Goal: Task Accomplishment & Management: Manage account settings

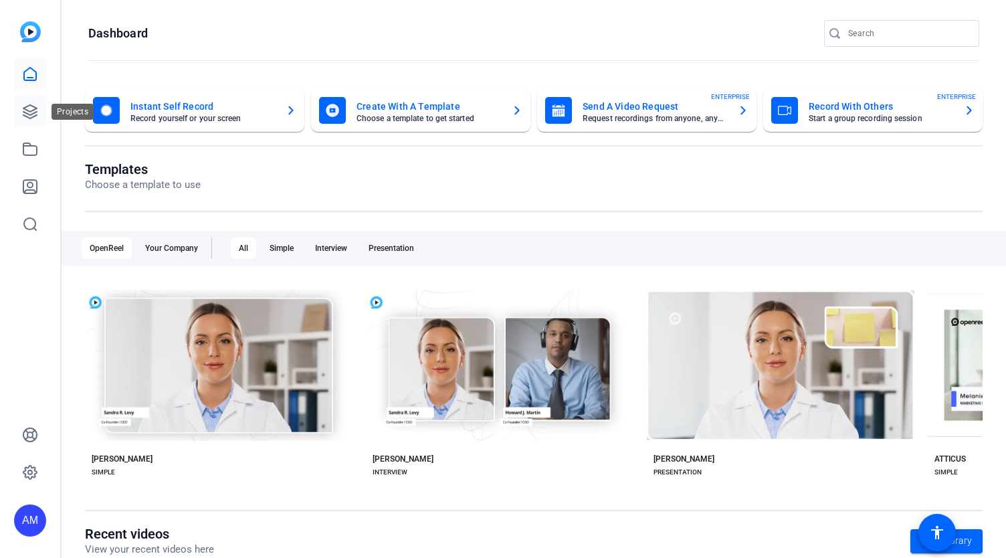
click at [24, 119] on icon at bounding box center [30, 112] width 16 height 16
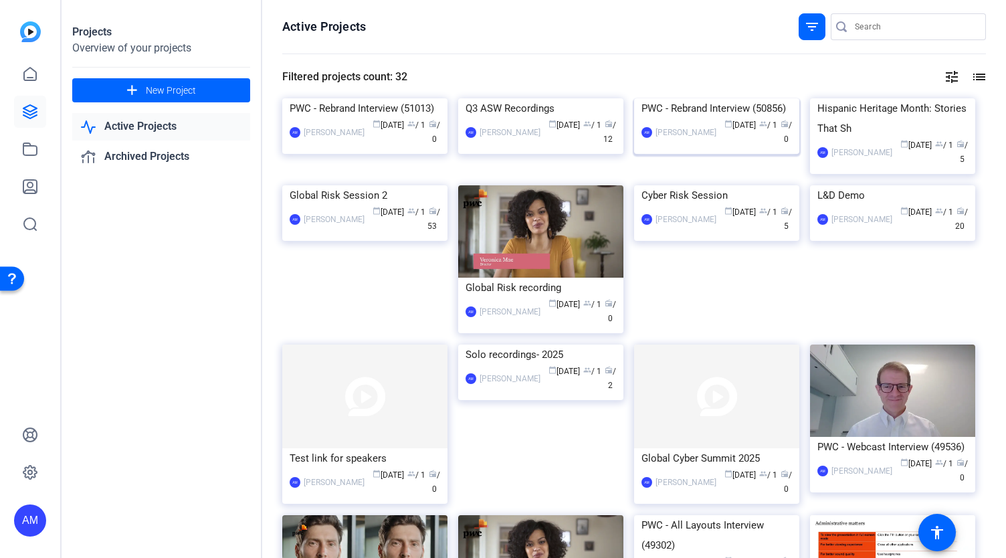
click at [732, 98] on img at bounding box center [716, 98] width 165 height 0
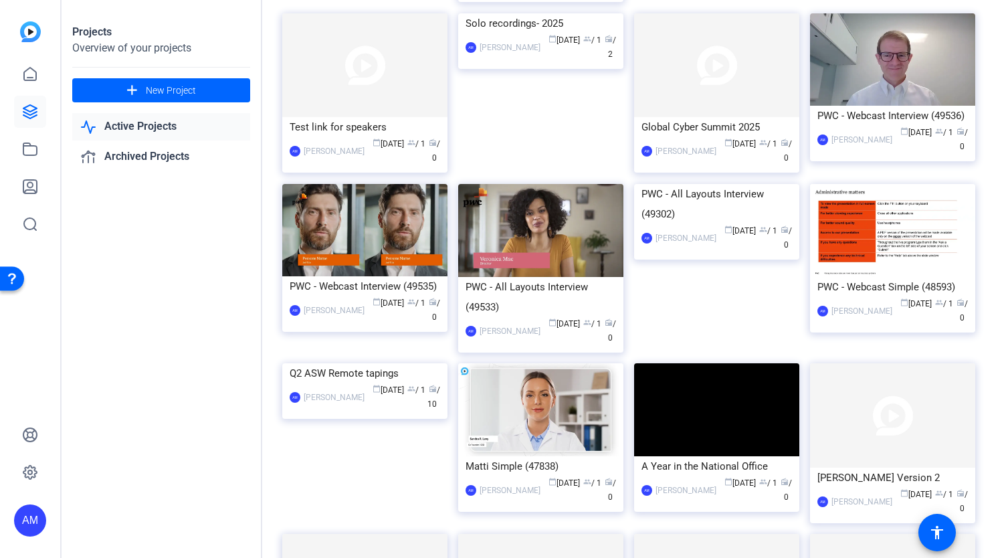
scroll to position [337, 0]
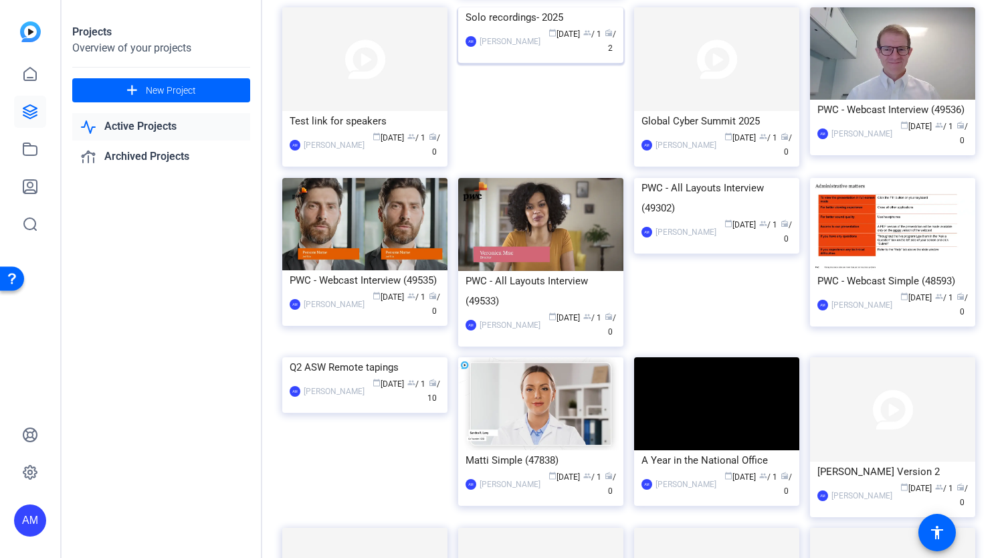
click at [536, 7] on img at bounding box center [540, 7] width 165 height 0
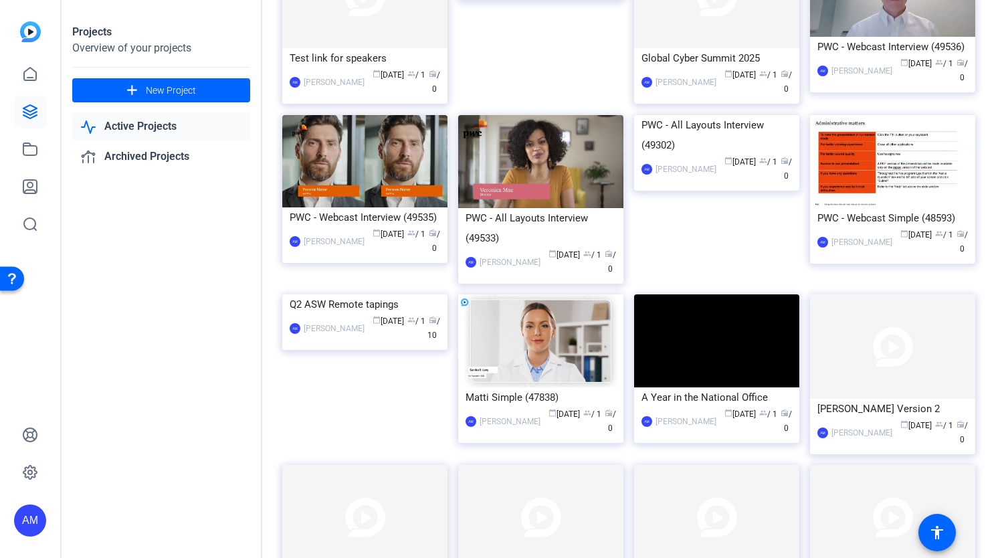
scroll to position [409, 0]
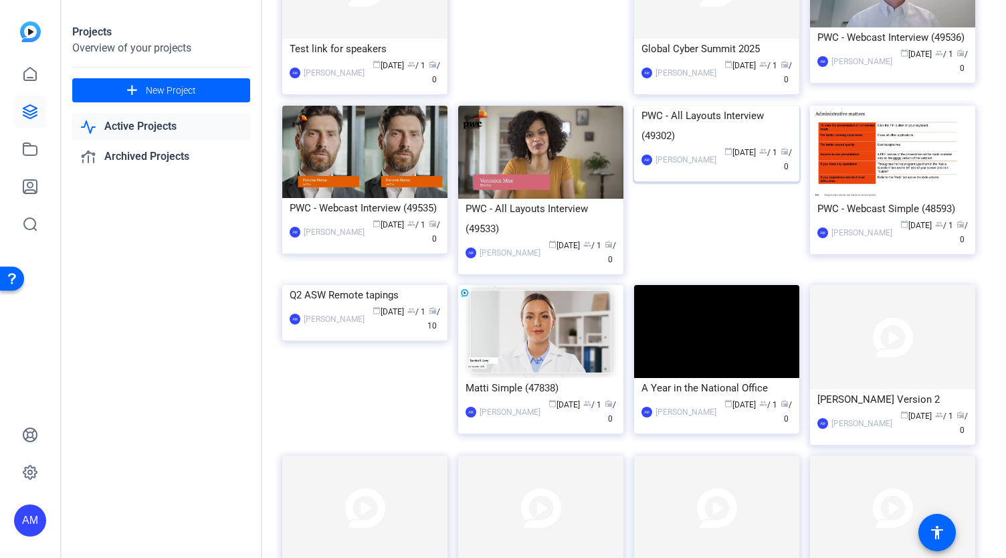
click at [697, 106] on img at bounding box center [716, 106] width 165 height 0
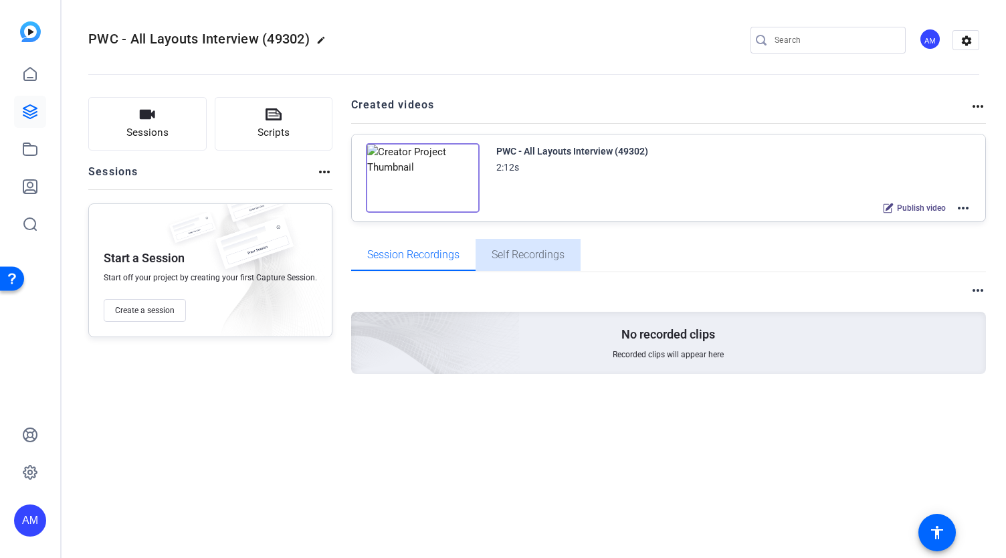
click at [531, 255] on span "Self Recordings" at bounding box center [527, 254] width 73 height 11
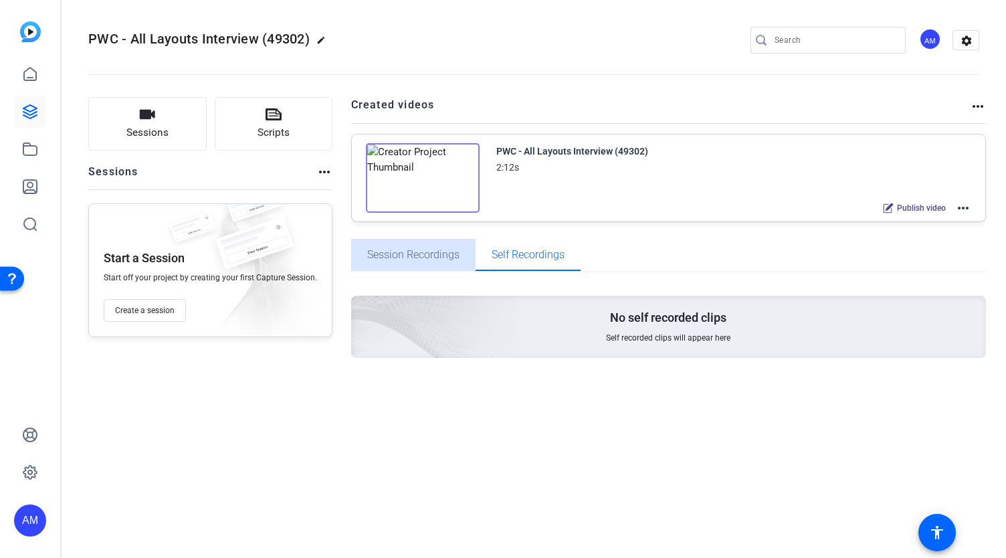
click at [455, 257] on span "Session Recordings" at bounding box center [413, 254] width 92 height 11
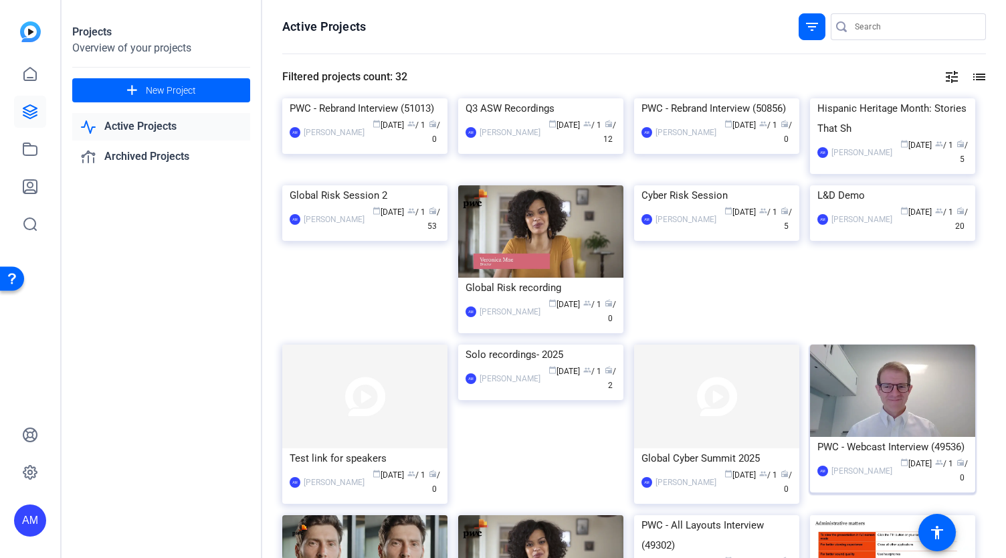
click at [843, 437] on img at bounding box center [892, 390] width 165 height 93
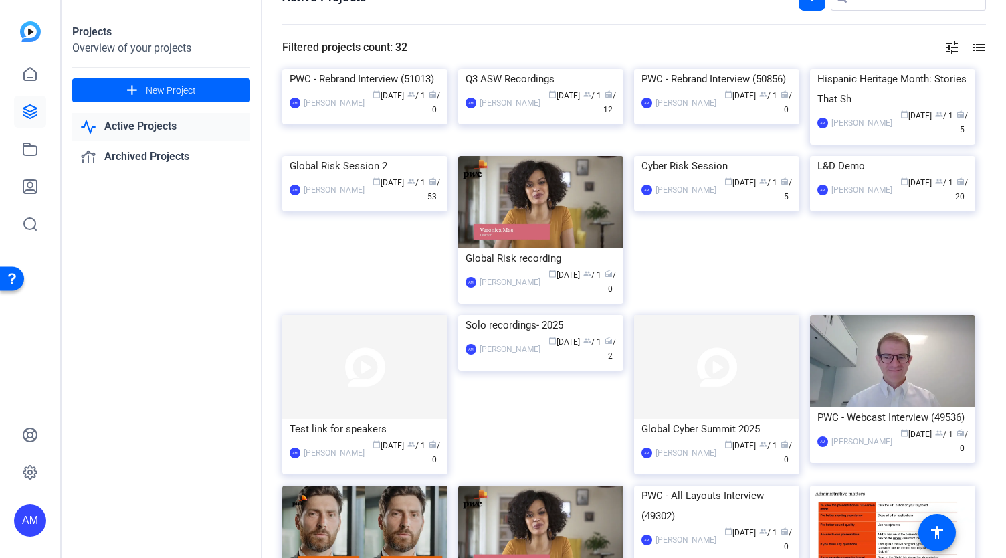
scroll to position [0, 0]
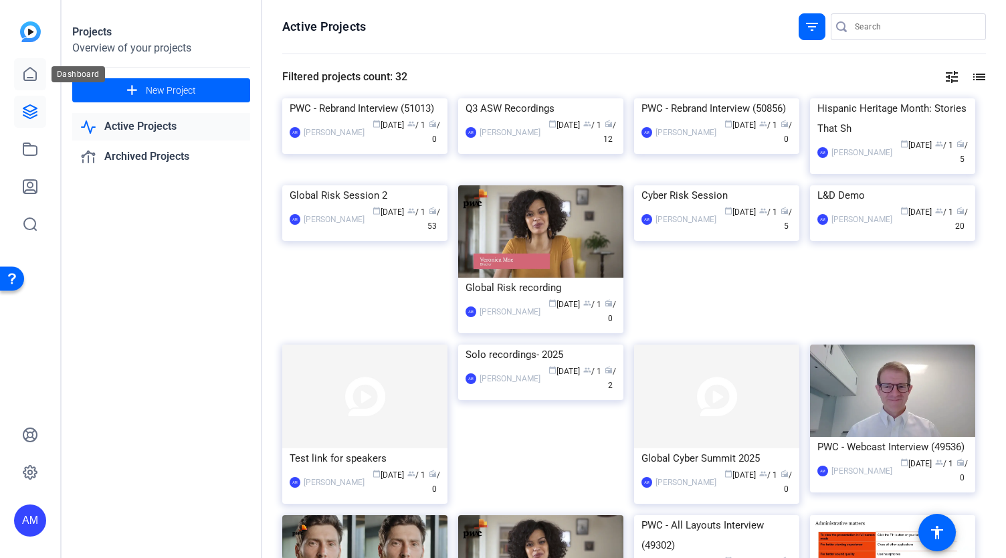
click at [30, 76] on icon at bounding box center [30, 74] width 16 height 16
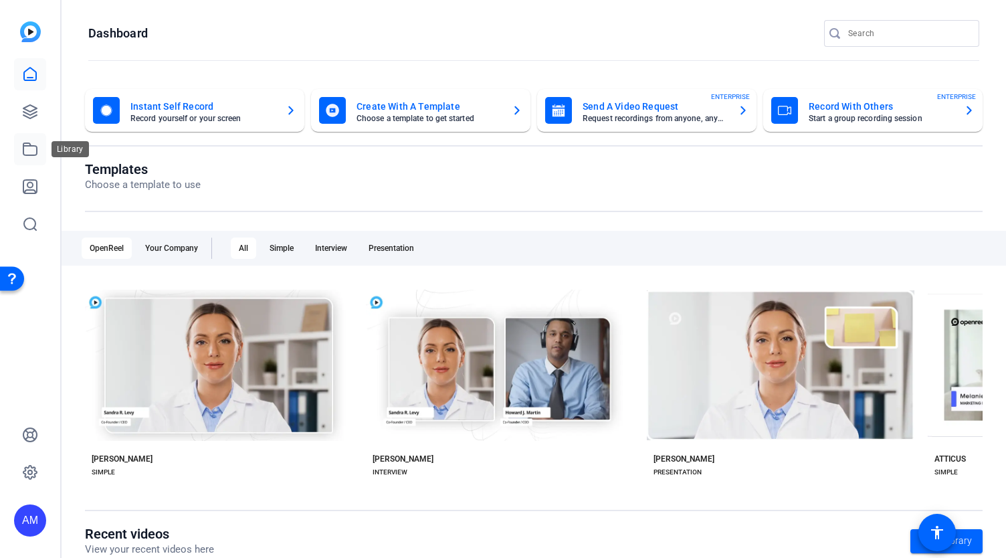
click at [31, 153] on icon at bounding box center [30, 149] width 16 height 16
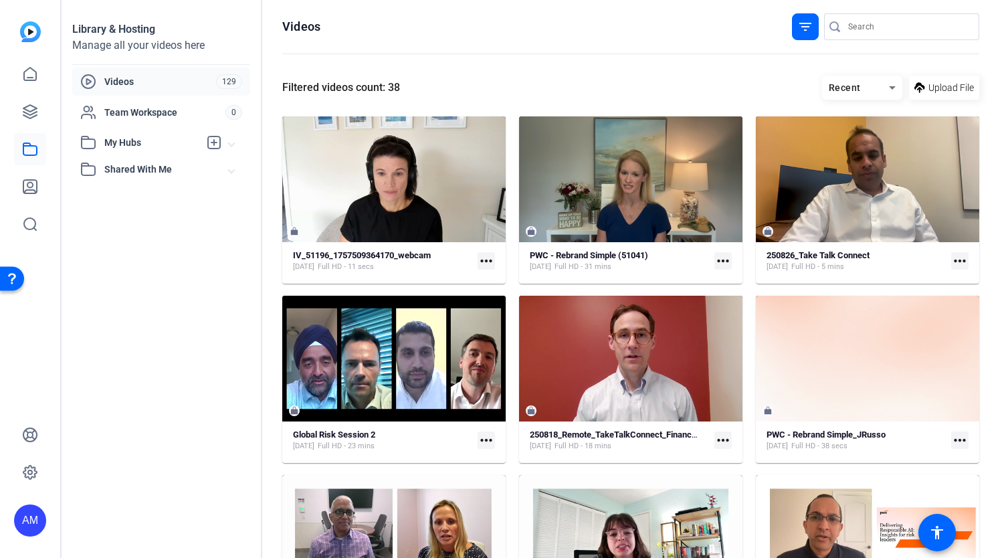
click at [860, 88] on div "Recent" at bounding box center [855, 88] width 67 height 17
click at [697, 72] on div at bounding box center [503, 279] width 1006 height 558
click at [134, 172] on span "Shared With Me" at bounding box center [166, 169] width 124 height 14
click at [146, 172] on span "Shared With Me" at bounding box center [166, 169] width 124 height 14
click at [201, 112] on span "Team Workspace" at bounding box center [164, 112] width 121 height 13
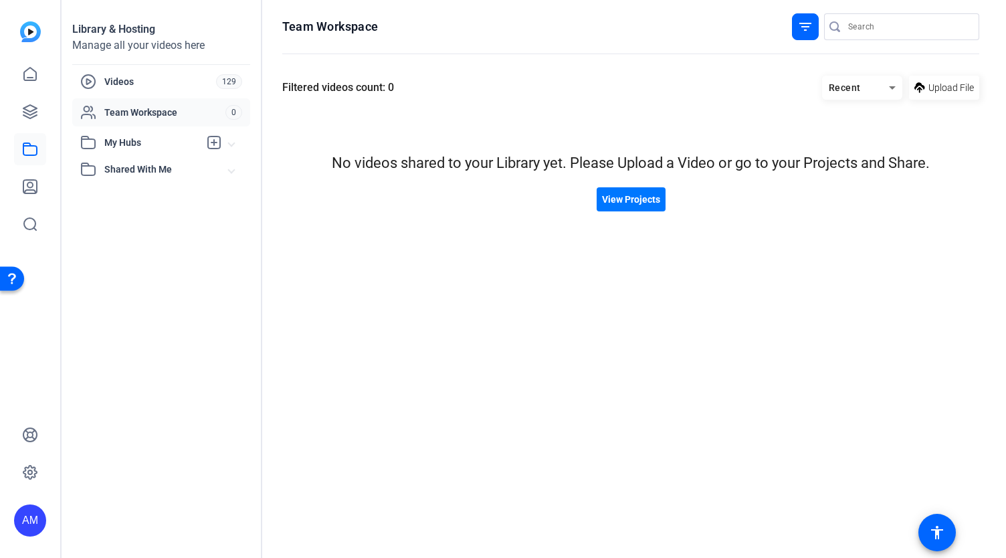
click at [892, 91] on icon at bounding box center [892, 88] width 16 height 16
click at [608, 92] on div at bounding box center [503, 279] width 1006 height 558
click at [630, 201] on span "View Projects" at bounding box center [631, 200] width 58 height 14
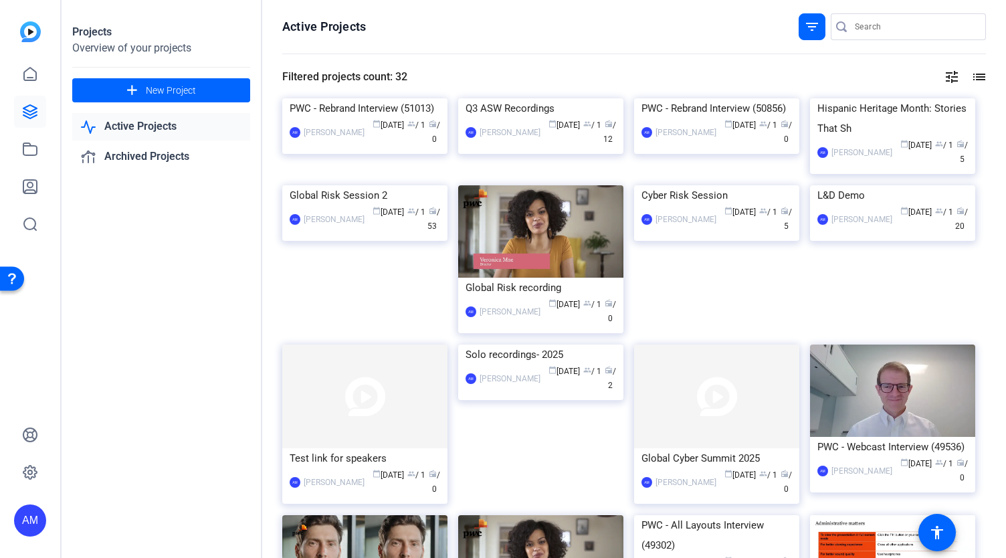
click at [970, 76] on mat-icon "list" at bounding box center [978, 77] width 16 height 16
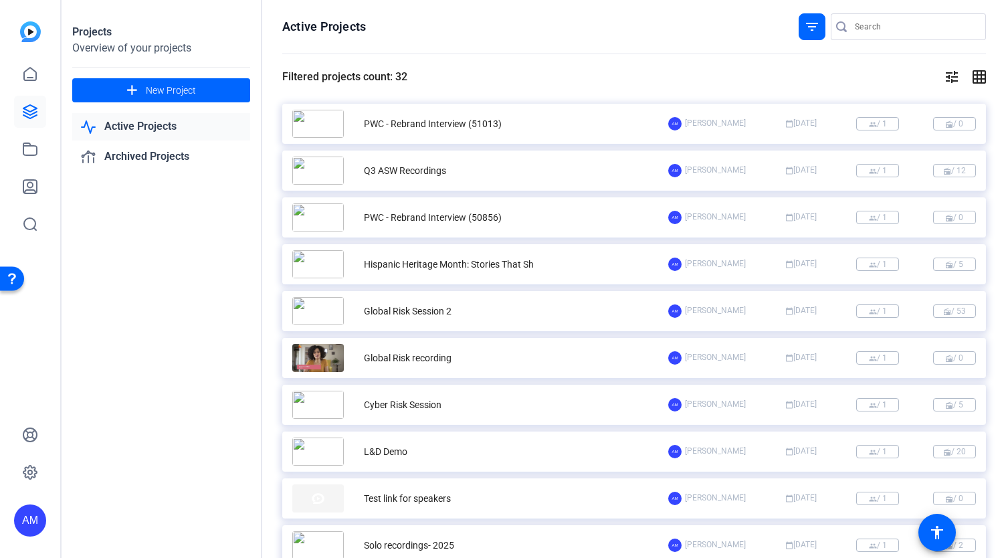
click at [970, 76] on mat-icon "grid_on" at bounding box center [978, 77] width 16 height 16
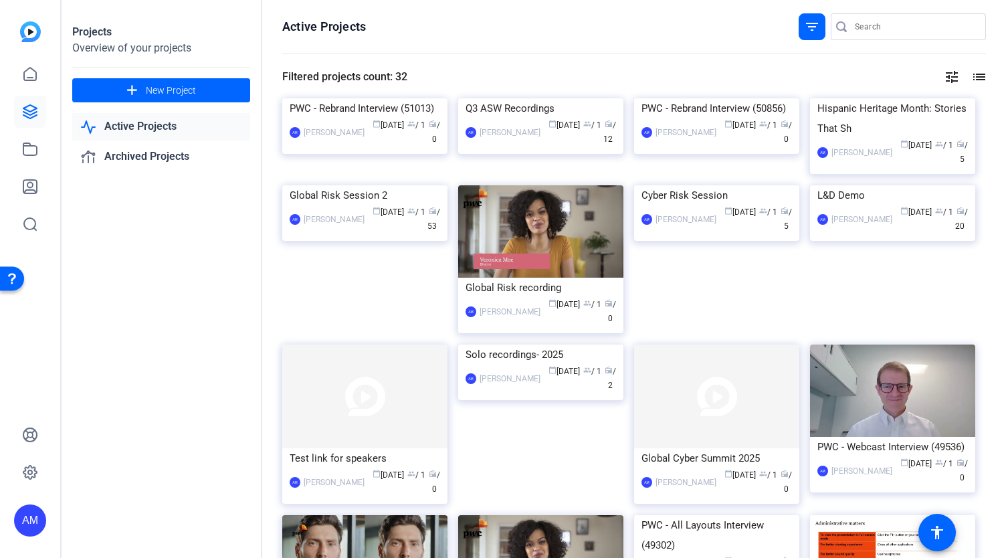
click at [958, 76] on div "tune list" at bounding box center [696, 77] width 578 height 16
click at [936, 76] on div "tune list" at bounding box center [696, 77] width 578 height 16
click at [943, 76] on mat-icon "tune" at bounding box center [951, 77] width 16 height 16
click at [539, 70] on div at bounding box center [503, 279] width 1006 height 558
click at [158, 128] on link "Active Projects" at bounding box center [161, 126] width 178 height 27
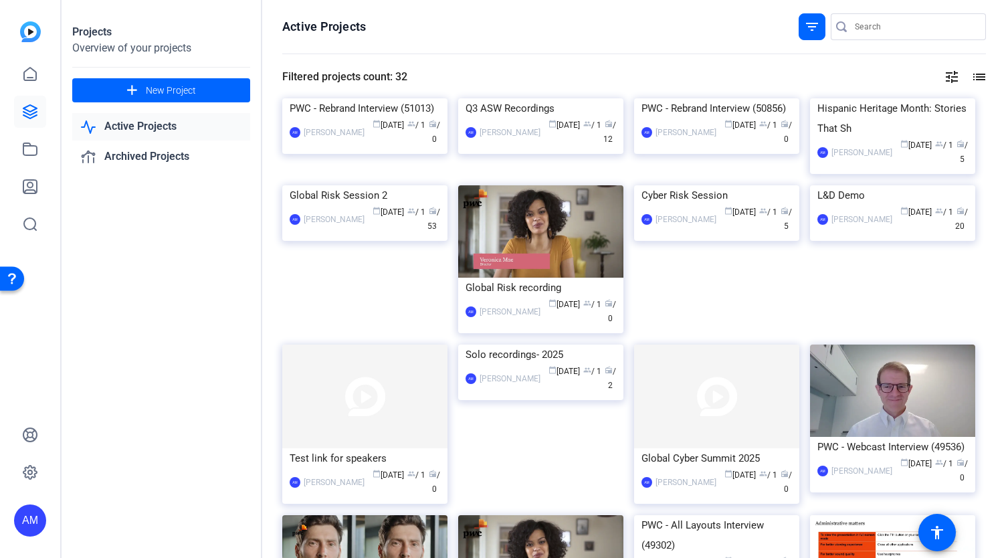
click at [156, 120] on link "Active Projects" at bounding box center [161, 126] width 178 height 27
click at [29, 153] on icon at bounding box center [30, 149] width 16 height 16
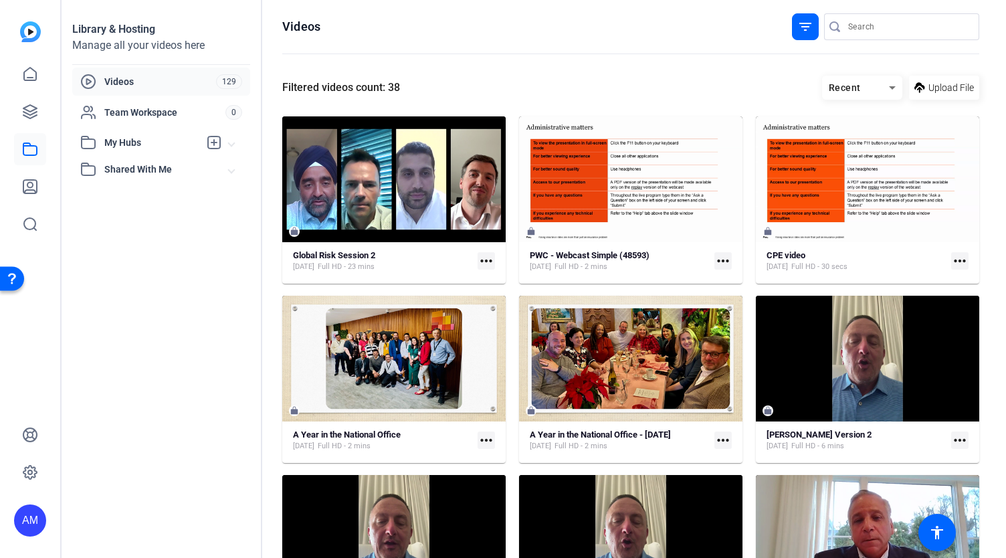
click at [116, 81] on span "Videos" at bounding box center [160, 81] width 112 height 13
click at [102, 81] on div "Videos" at bounding box center [148, 82] width 136 height 16
click at [20, 112] on link at bounding box center [30, 112] width 32 height 32
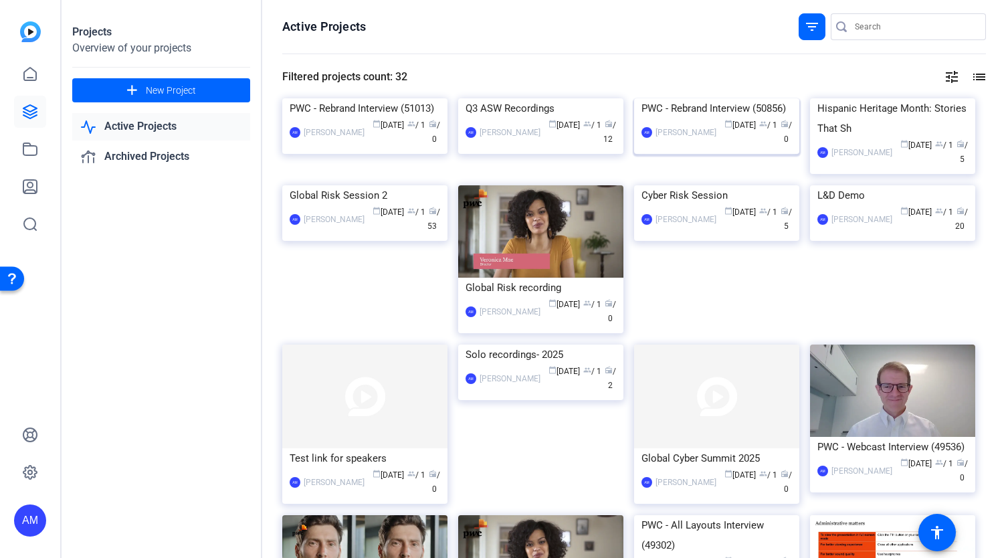
click at [721, 98] on img at bounding box center [716, 98] width 165 height 0
click at [333, 98] on img at bounding box center [364, 98] width 165 height 0
click at [866, 98] on img at bounding box center [892, 98] width 165 height 0
click at [525, 278] on img at bounding box center [540, 231] width 165 height 93
click at [687, 185] on img at bounding box center [716, 185] width 165 height 0
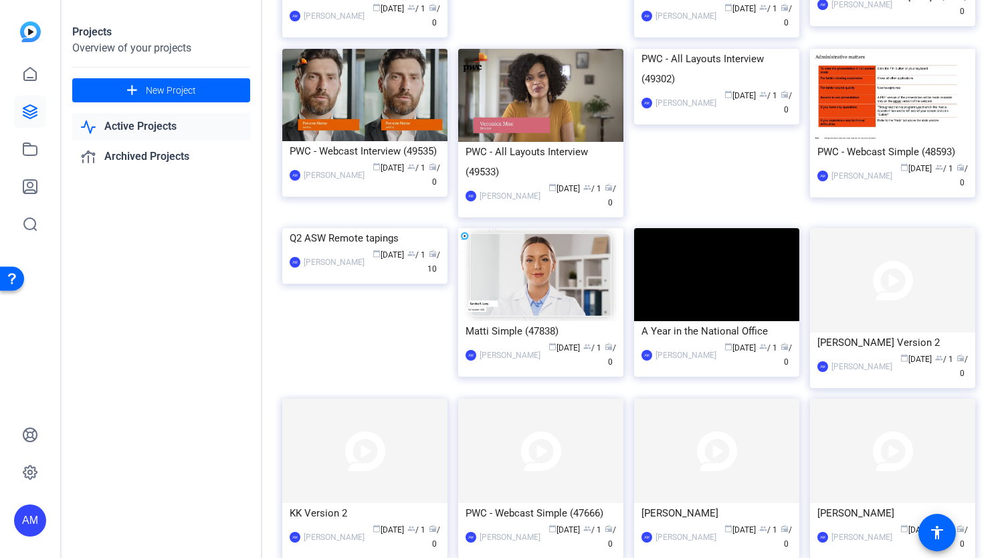
scroll to position [462, 0]
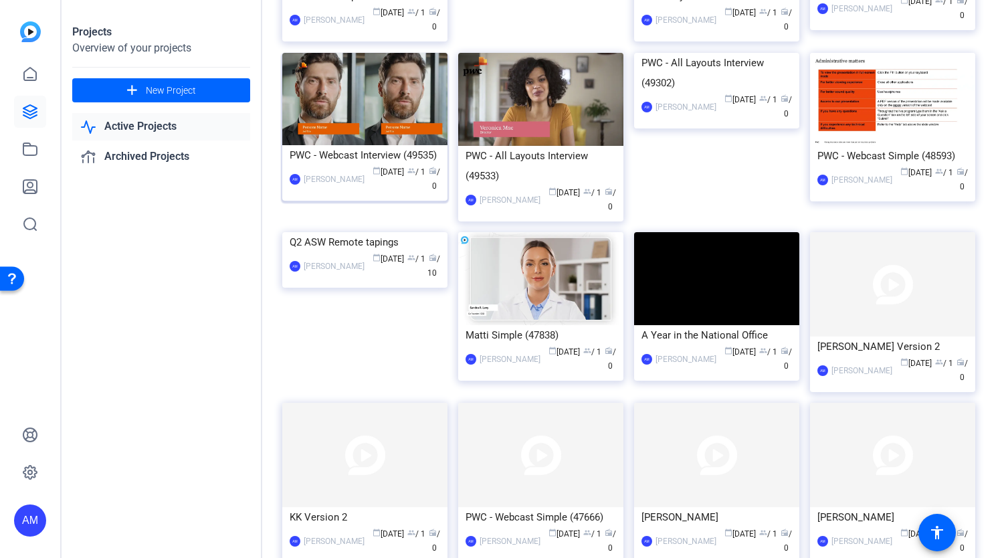
click at [366, 145] on img at bounding box center [364, 99] width 165 height 92
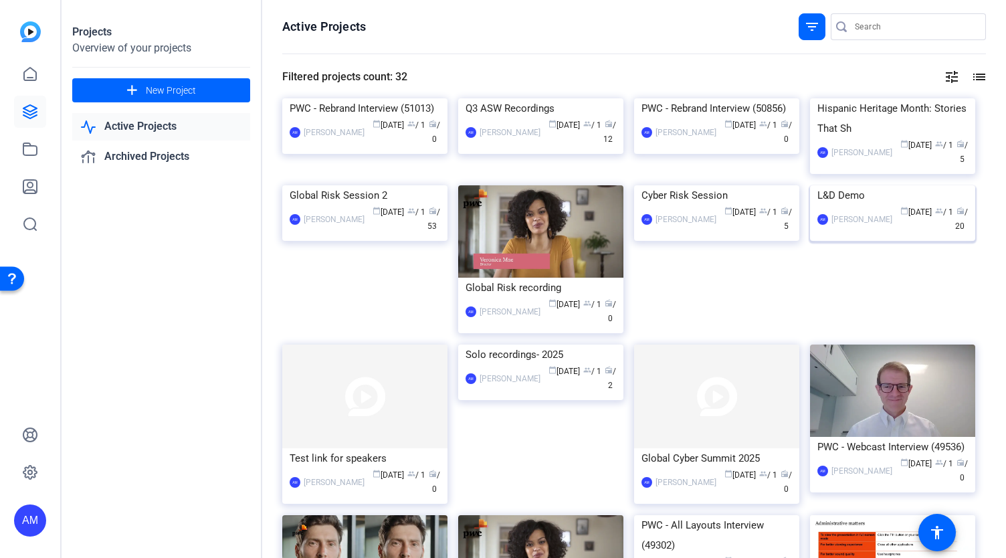
click at [907, 185] on img at bounding box center [892, 185] width 165 height 0
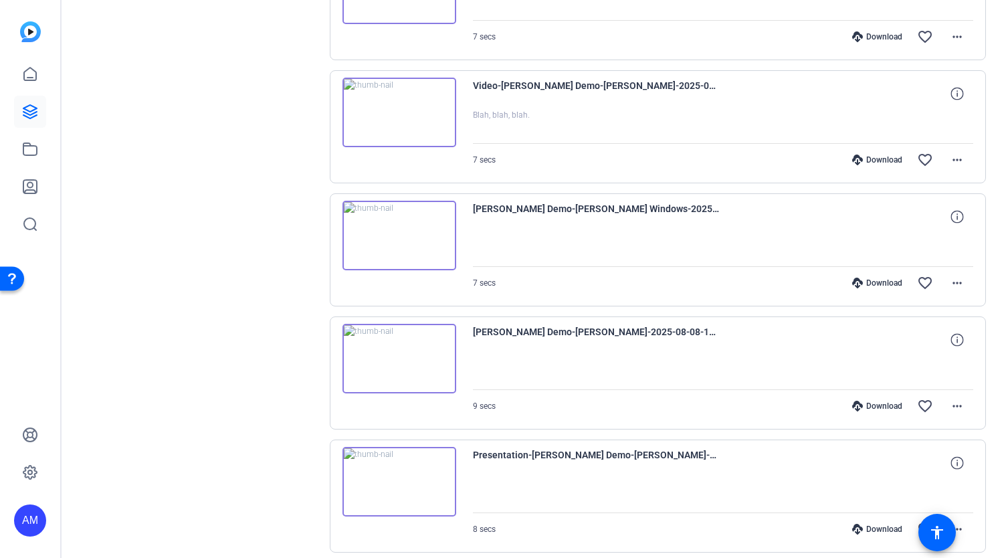
scroll to position [0, 0]
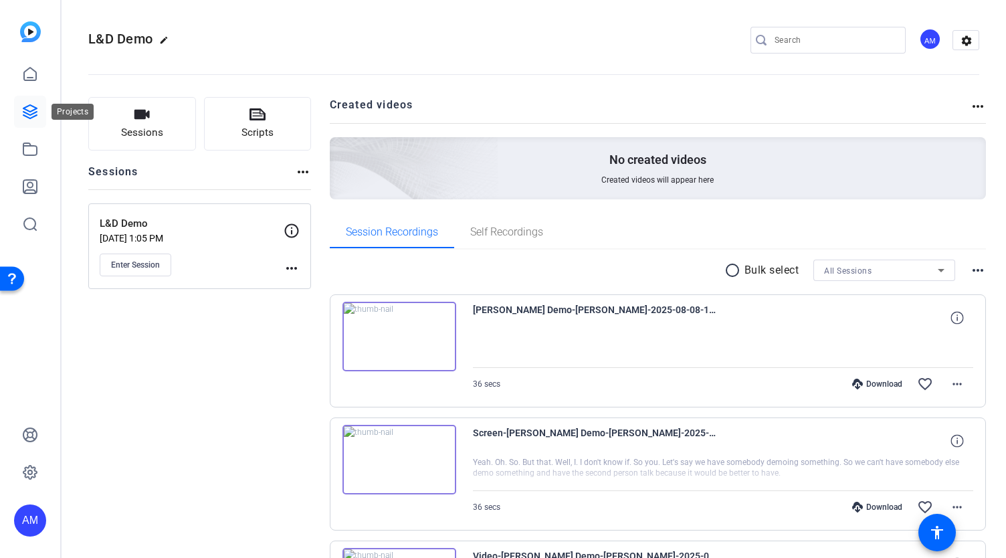
click at [22, 111] on icon at bounding box center [30, 112] width 16 height 16
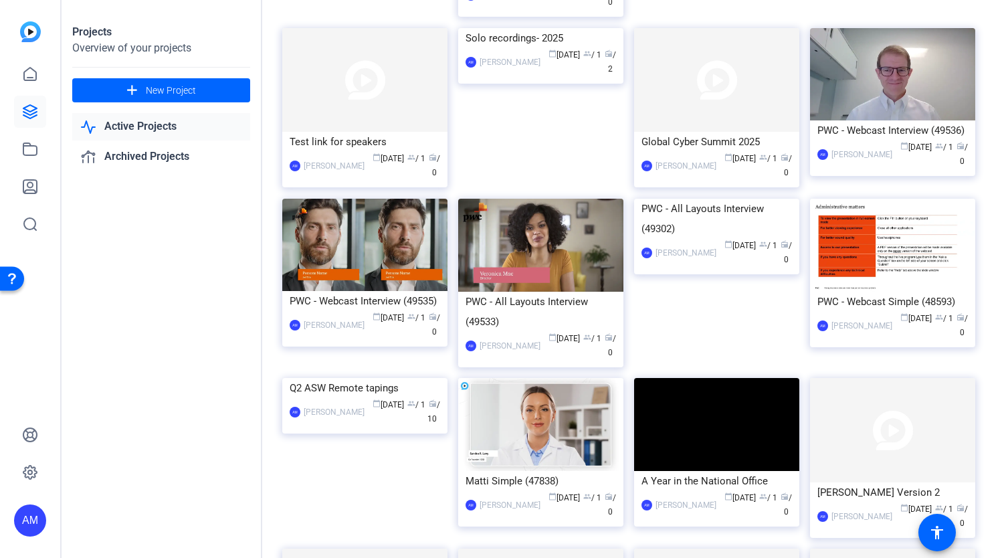
scroll to position [317, 0]
click at [863, 291] on img at bounding box center [892, 244] width 165 height 93
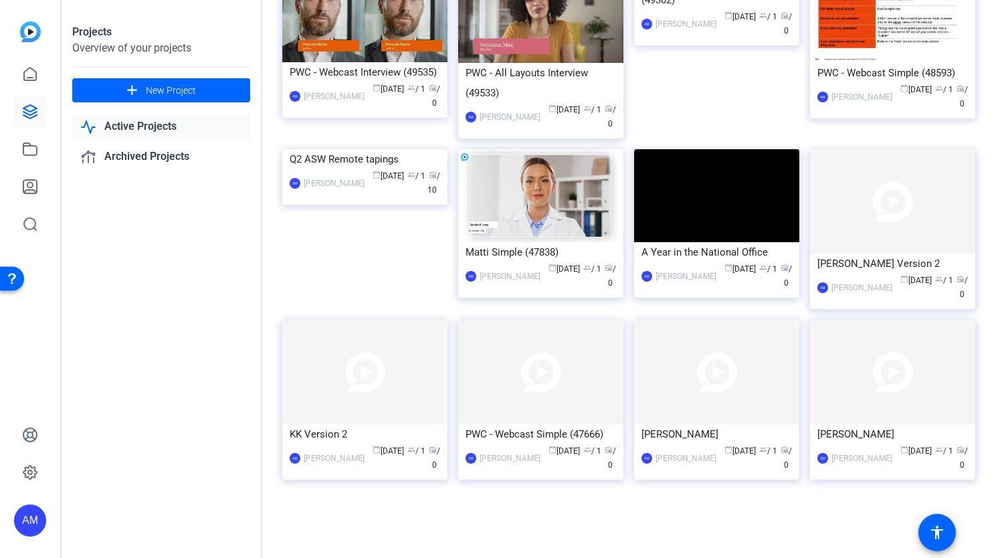
scroll to position [566, 0]
click at [721, 242] on img at bounding box center [716, 195] width 165 height 93
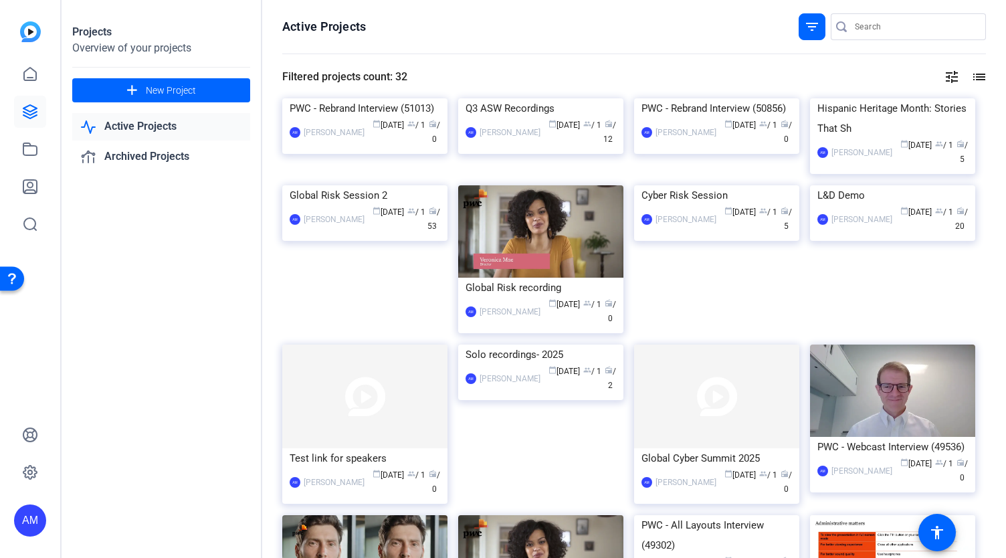
click at [871, 31] on input "Search" at bounding box center [915, 27] width 120 height 16
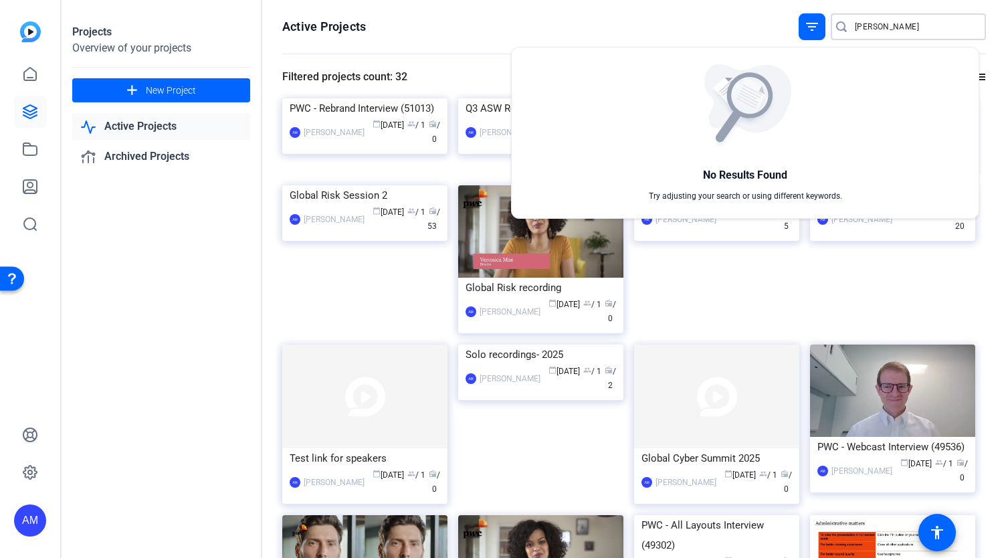
type input "[PERSON_NAME]"
click at [28, 112] on div at bounding box center [503, 279] width 1006 height 558
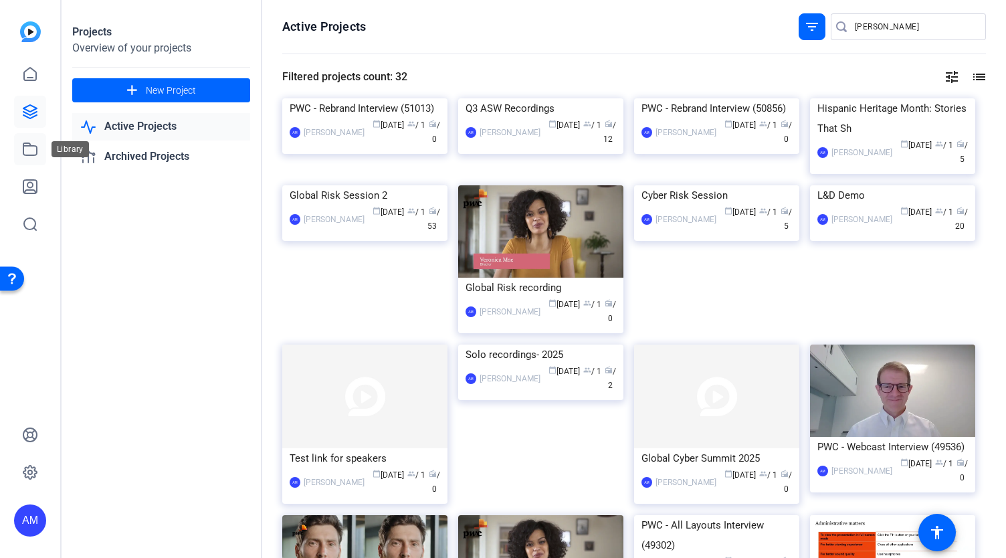
click at [23, 153] on icon at bounding box center [29, 149] width 13 height 12
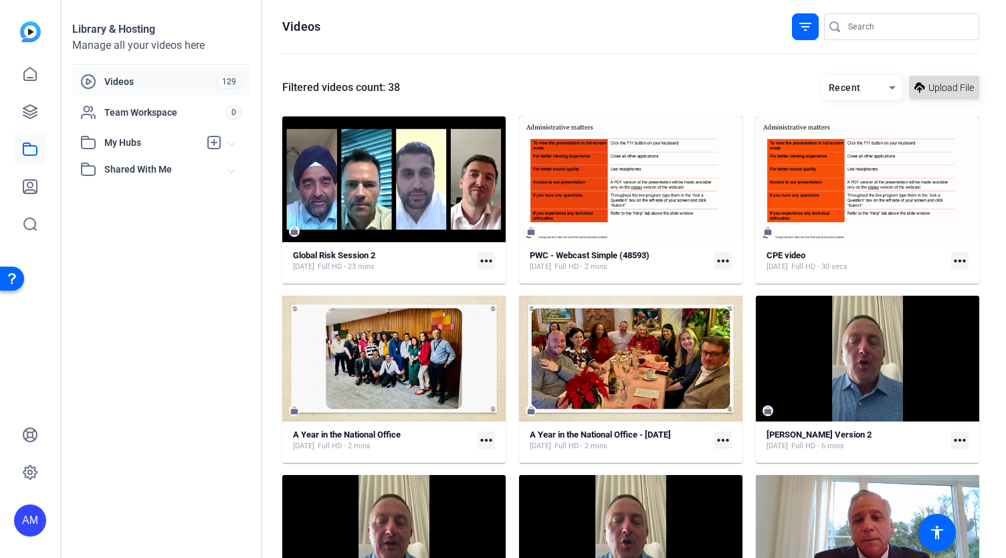
click at [952, 88] on span "Upload File" at bounding box center [950, 88] width 45 height 14
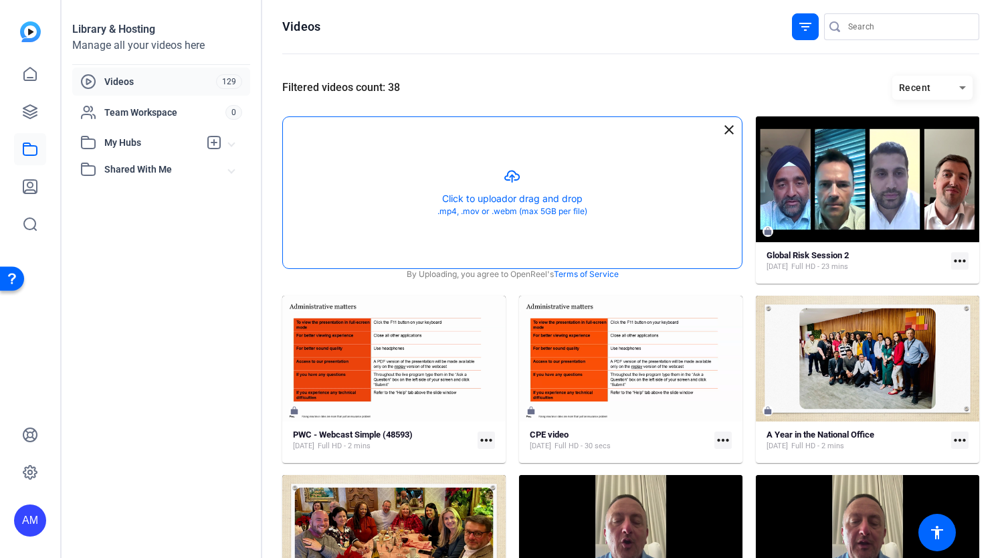
click at [503, 175] on button "button" at bounding box center [512, 192] width 459 height 151
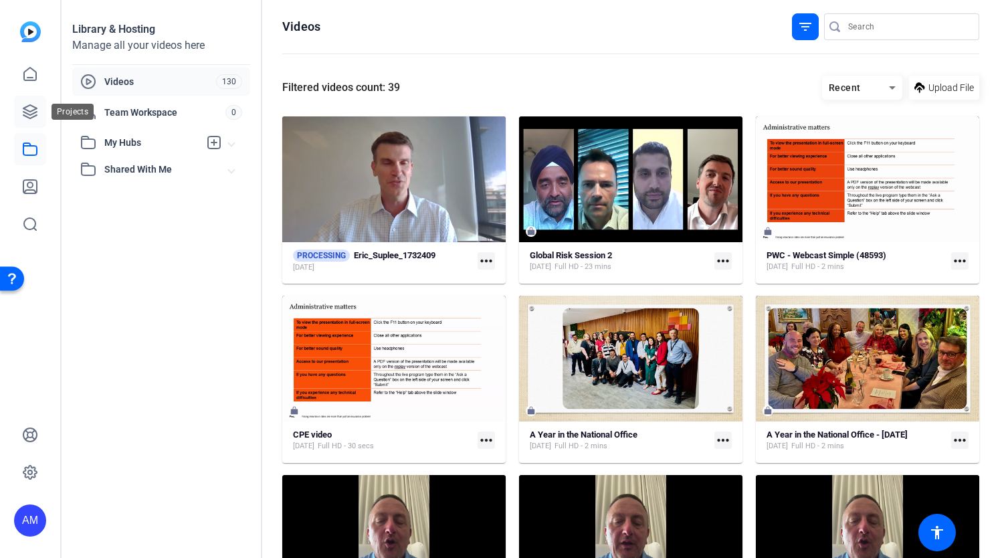
click at [28, 106] on icon at bounding box center [29, 111] width 13 height 13
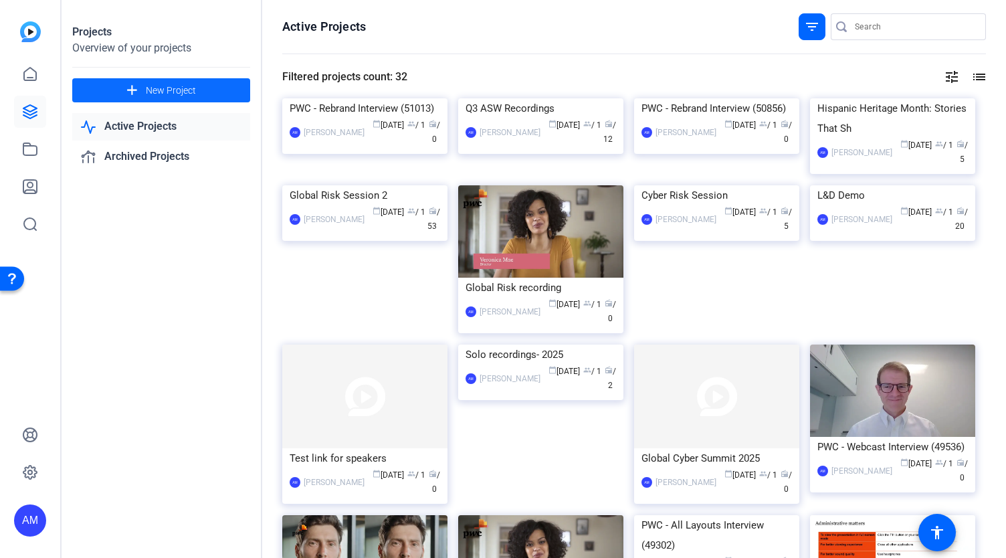
click at [160, 85] on span "New Project" at bounding box center [171, 91] width 50 height 14
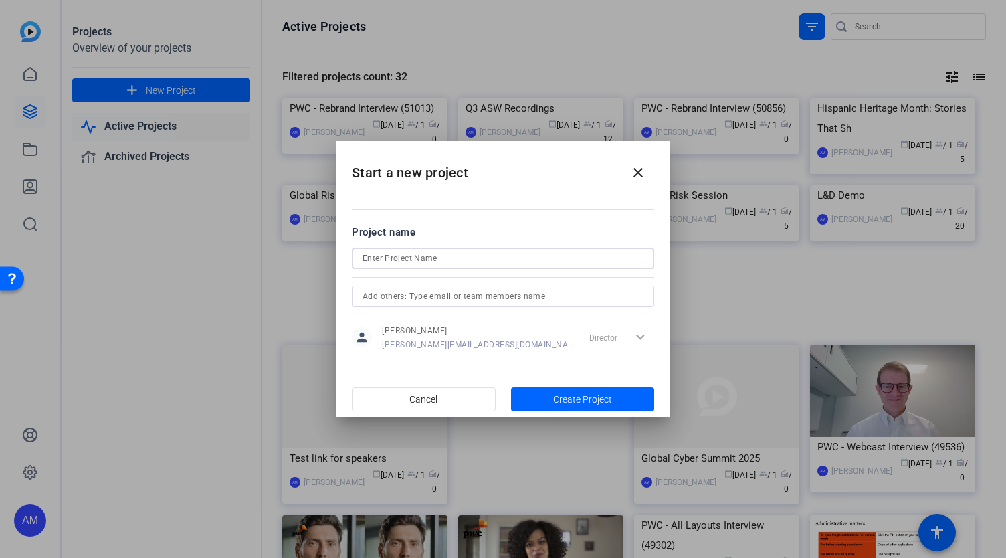
click at [424, 257] on input at bounding box center [502, 258] width 281 height 16
type input "AFIT taping - [PERSON_NAME]"
click at [584, 384] on span "button" at bounding box center [583, 399] width 144 height 32
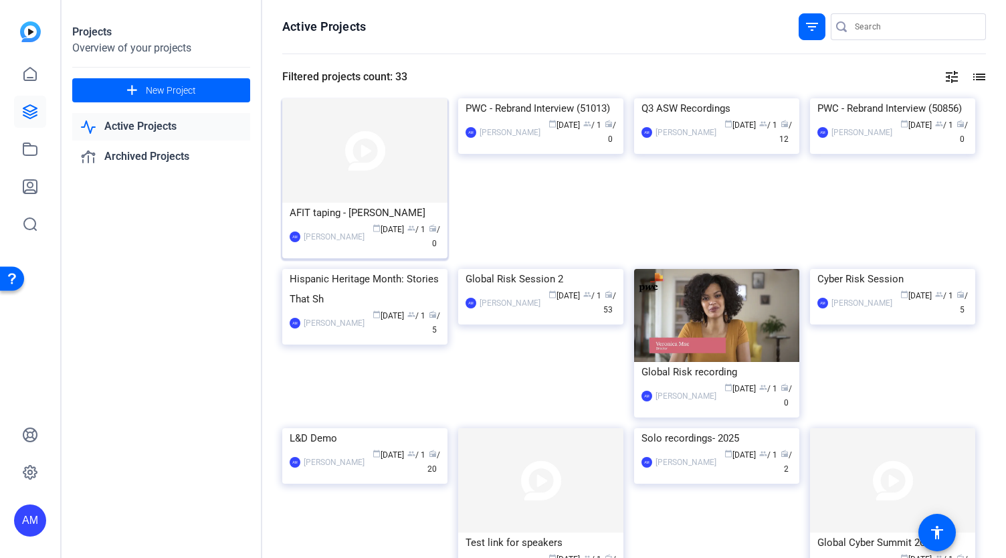
click at [397, 177] on img at bounding box center [364, 150] width 165 height 104
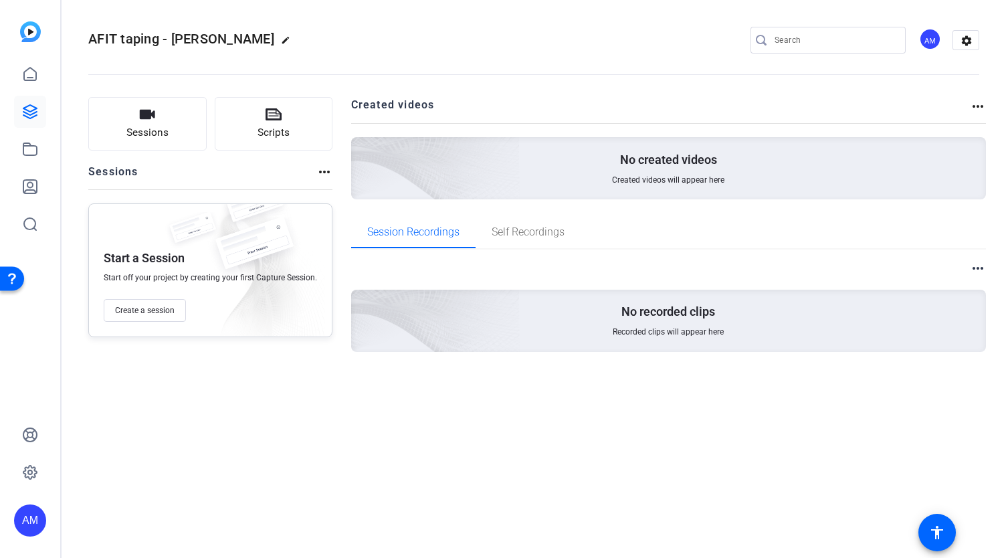
click at [976, 108] on mat-icon "more_horiz" at bounding box center [978, 106] width 16 height 16
click at [479, 171] on div at bounding box center [503, 279] width 1006 height 558
click at [982, 104] on mat-icon "more_horiz" at bounding box center [978, 106] width 16 height 16
click at [134, 315] on div at bounding box center [503, 279] width 1006 height 558
click at [141, 303] on button "Create a session" at bounding box center [145, 310] width 82 height 23
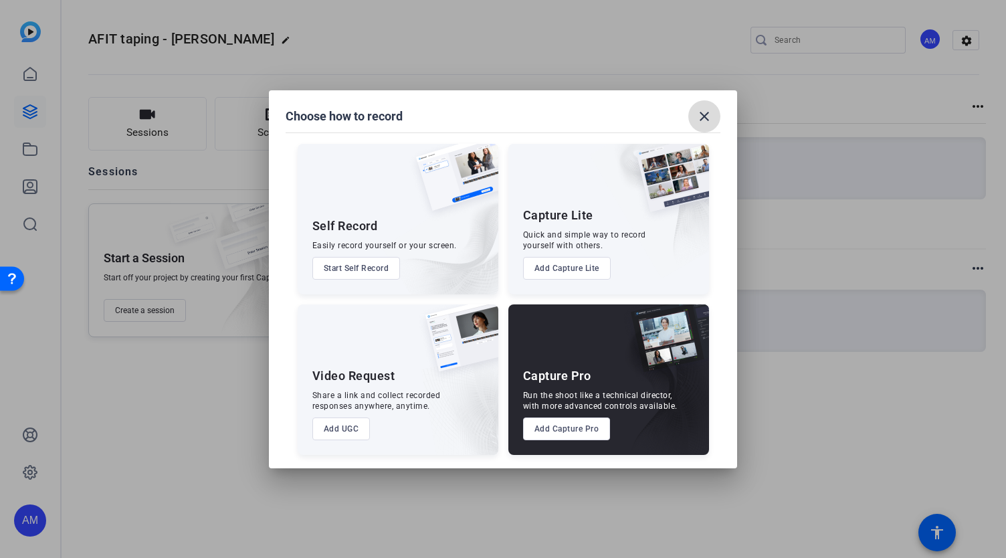
click at [703, 110] on mat-icon "close" at bounding box center [704, 116] width 16 height 16
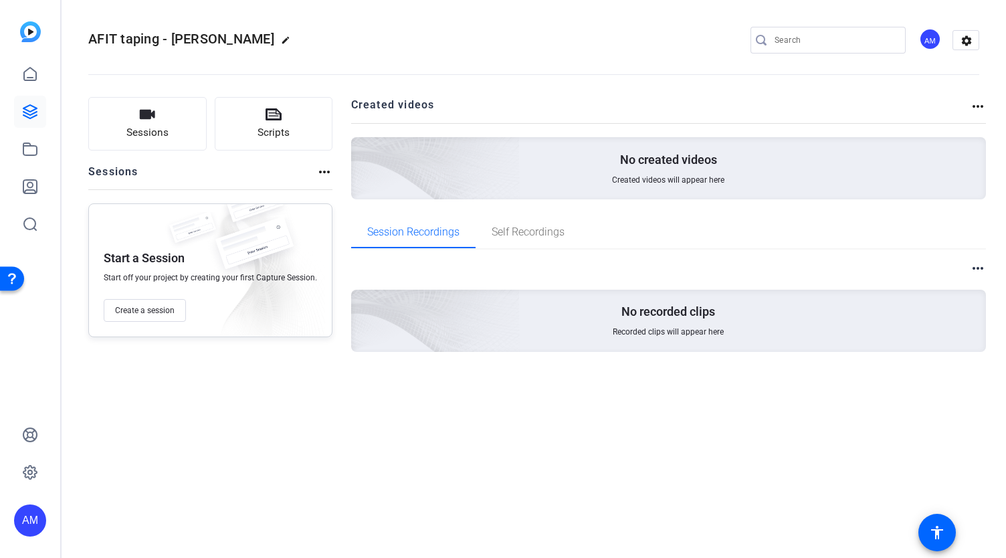
click at [979, 102] on mat-icon "more_horiz" at bounding box center [978, 106] width 16 height 16
click at [542, 120] on div at bounding box center [503, 279] width 1006 height 558
click at [29, 113] on icon at bounding box center [30, 112] width 16 height 16
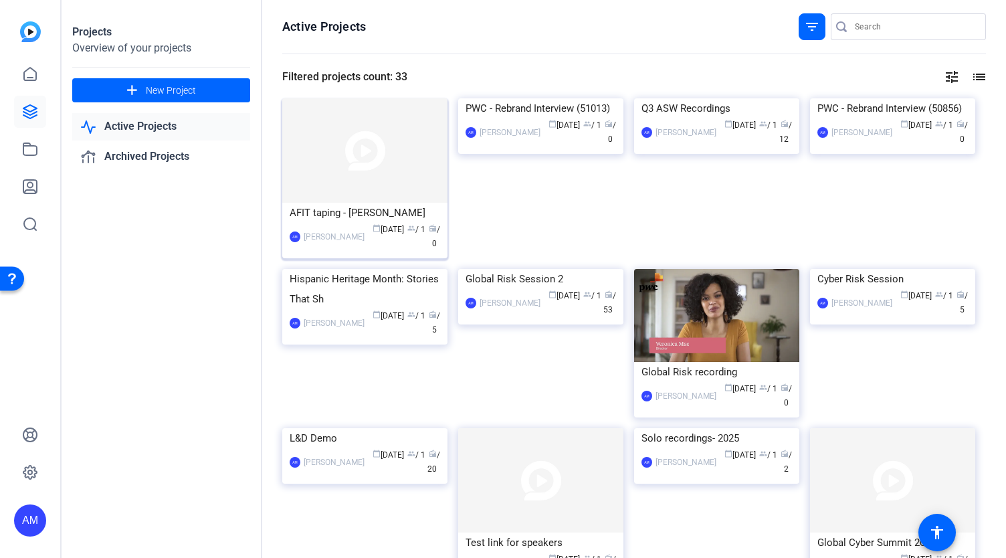
click at [411, 158] on img at bounding box center [364, 150] width 165 height 104
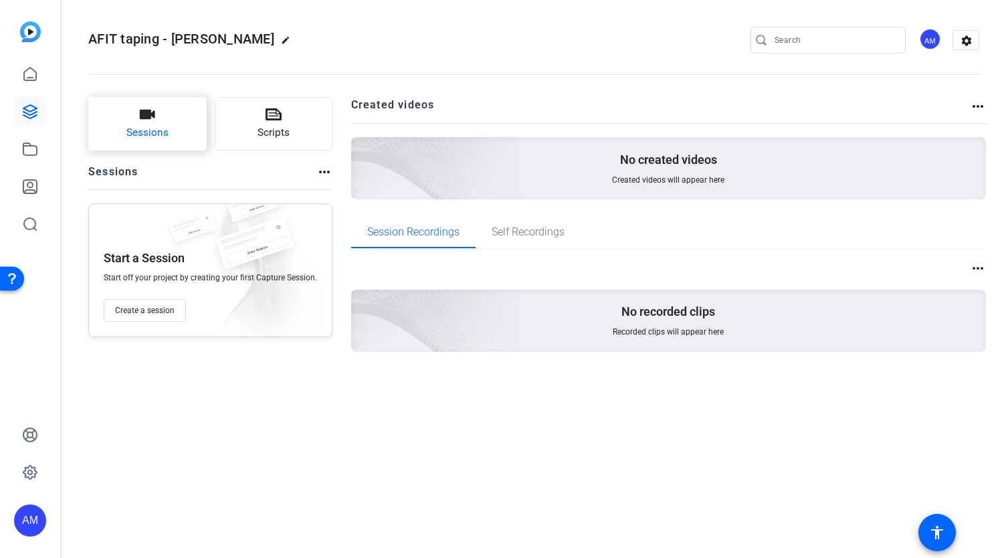
click at [164, 131] on span "Sessions" at bounding box center [147, 132] width 42 height 15
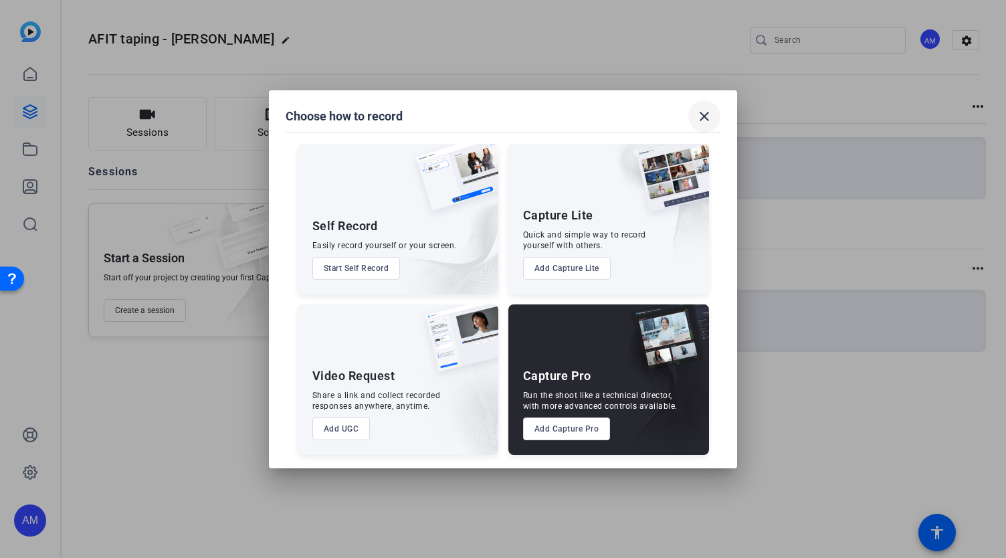
click at [705, 114] on mat-icon "close" at bounding box center [704, 116] width 16 height 16
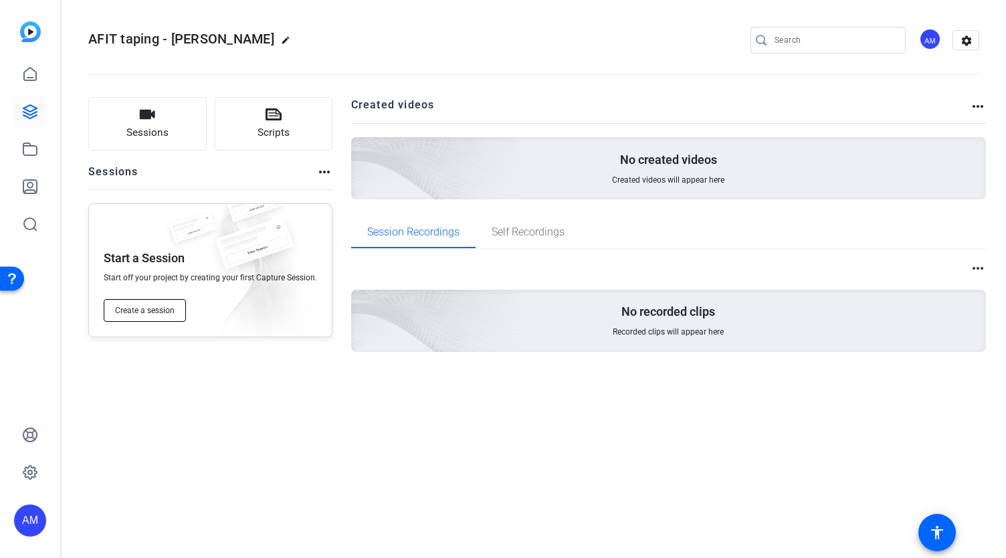
click at [164, 314] on span "Create a session" at bounding box center [145, 310] width 60 height 11
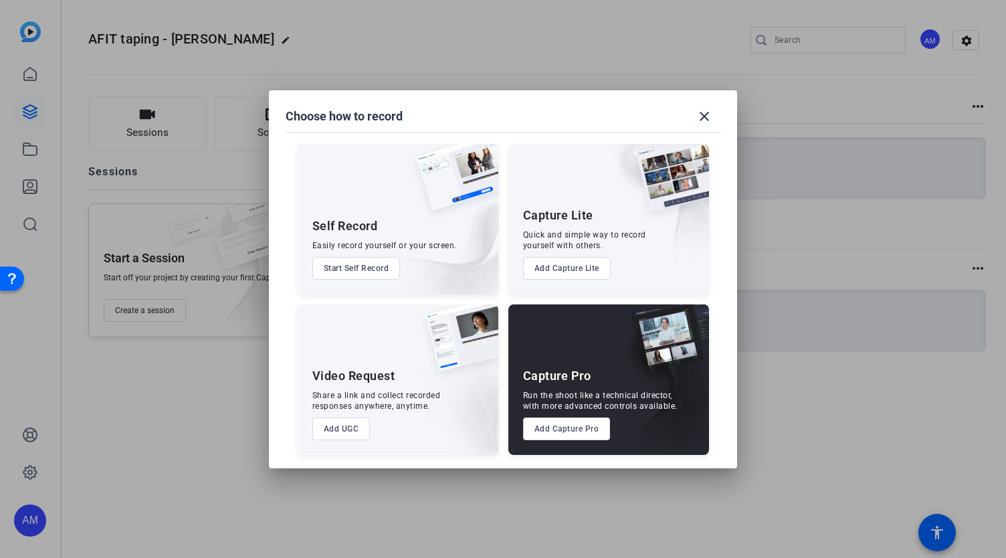
click at [201, 421] on div at bounding box center [503, 279] width 1006 height 558
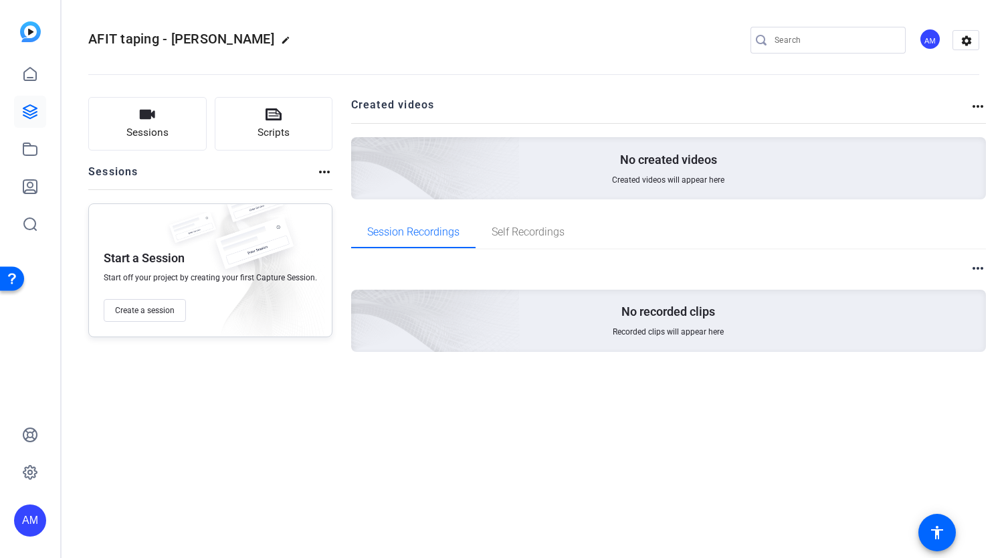
click at [650, 323] on div "No recorded clips Recorded clips will appear here" at bounding box center [668, 321] width 635 height 62
click at [978, 267] on mat-icon "more_horiz" at bounding box center [978, 268] width 16 height 16
click at [975, 106] on div at bounding box center [503, 279] width 1006 height 558
click at [975, 106] on mat-icon "more_horiz" at bounding box center [978, 106] width 16 height 16
click at [938, 131] on span "View Archived Projects" at bounding box center [931, 126] width 88 height 16
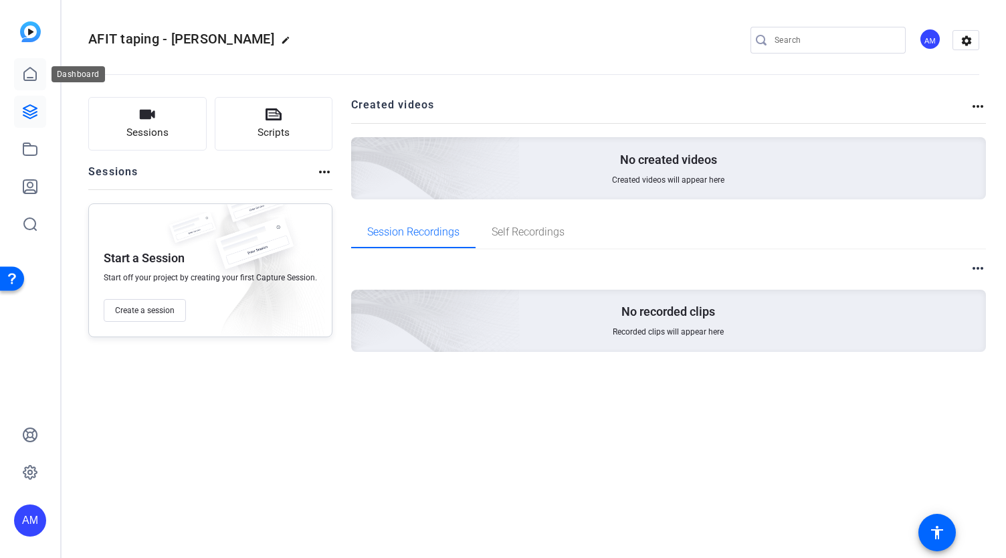
click at [28, 73] on icon at bounding box center [30, 74] width 16 height 16
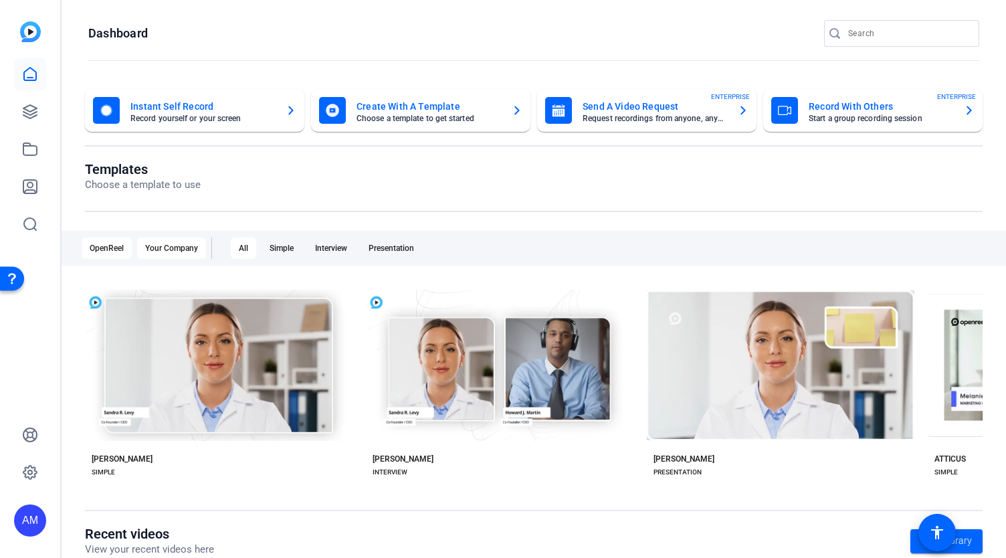
click at [179, 247] on div "Your Company" at bounding box center [171, 247] width 69 height 21
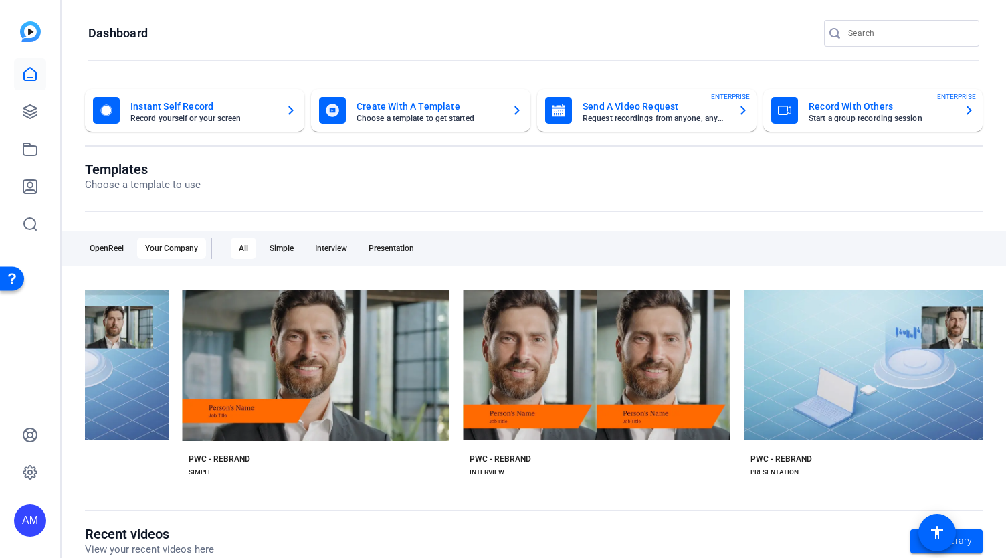
scroll to position [0, 1598]
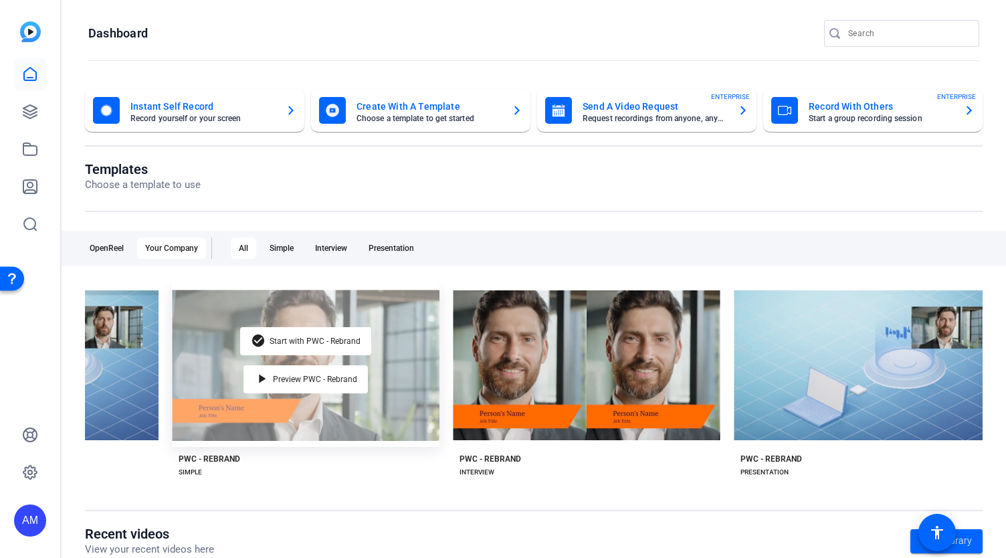
click at [376, 375] on div "check_circle Start with PWC - Rebrand play_arrow Preview PWC - Rebrand" at bounding box center [305, 365] width 267 height 163
click at [310, 337] on span "Start with PWC - Rebrand" at bounding box center [314, 341] width 91 height 8
